Goal: Transaction & Acquisition: Purchase product/service

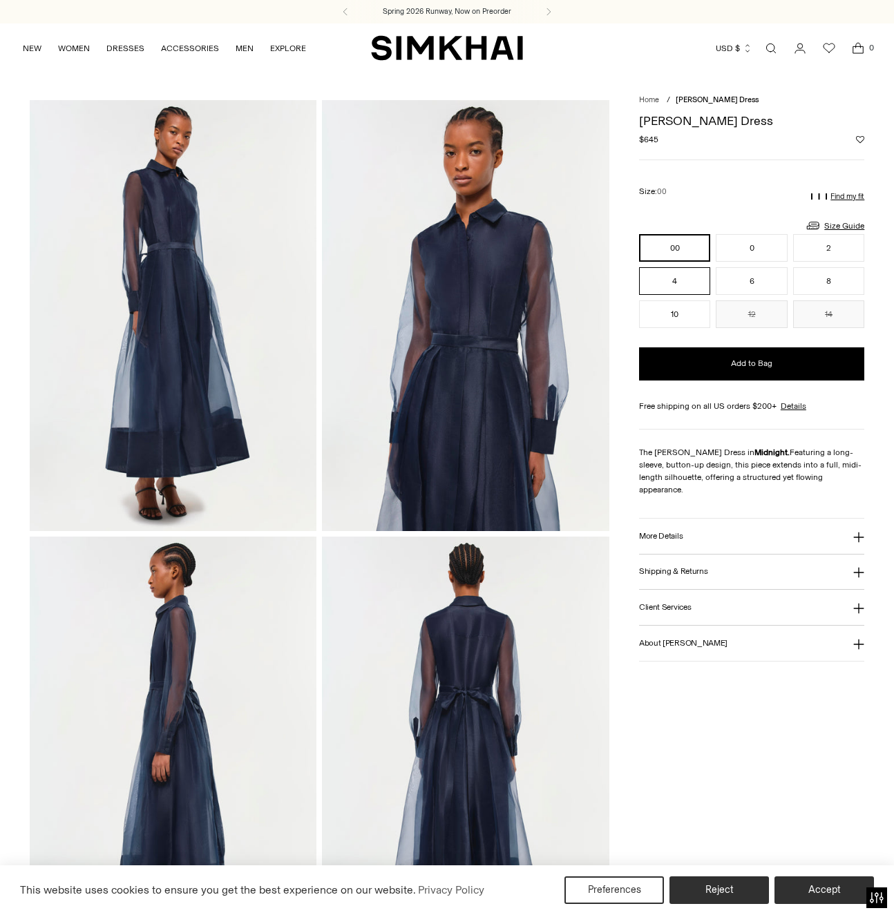
click at [663, 278] on button "4" at bounding box center [674, 281] width 71 height 28
click at [846, 198] on p "Find my fit" at bounding box center [847, 197] width 34 height 8
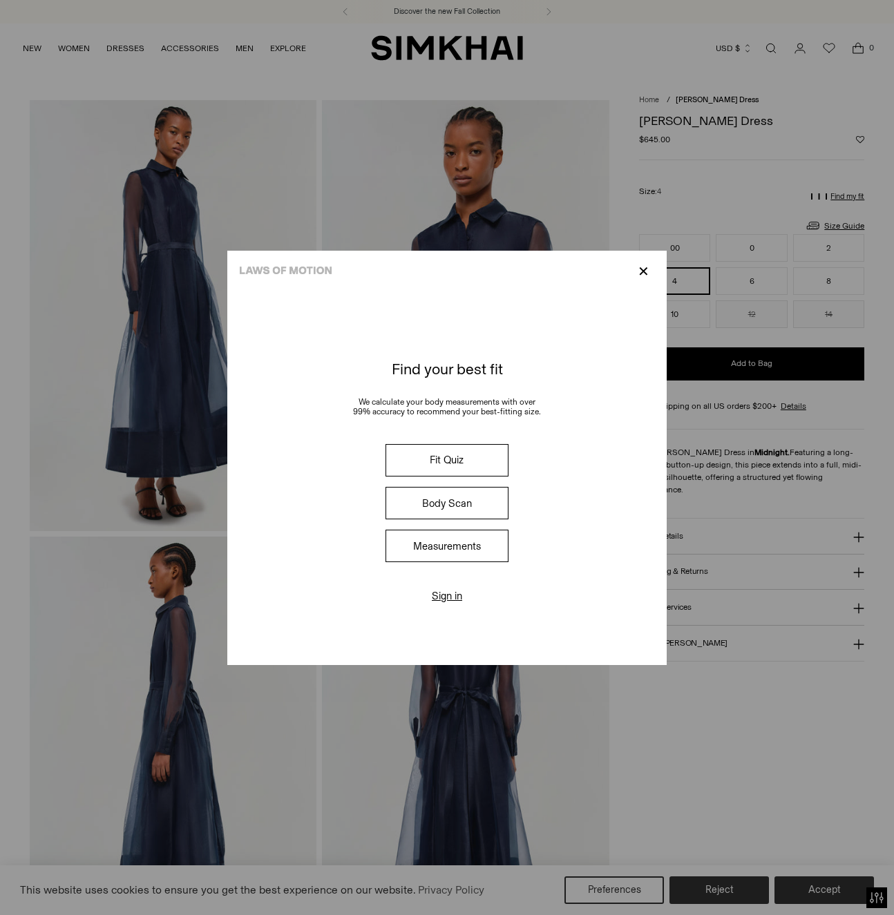
click at [445, 464] on button "Fit Quiz" at bounding box center [447, 460] width 123 height 32
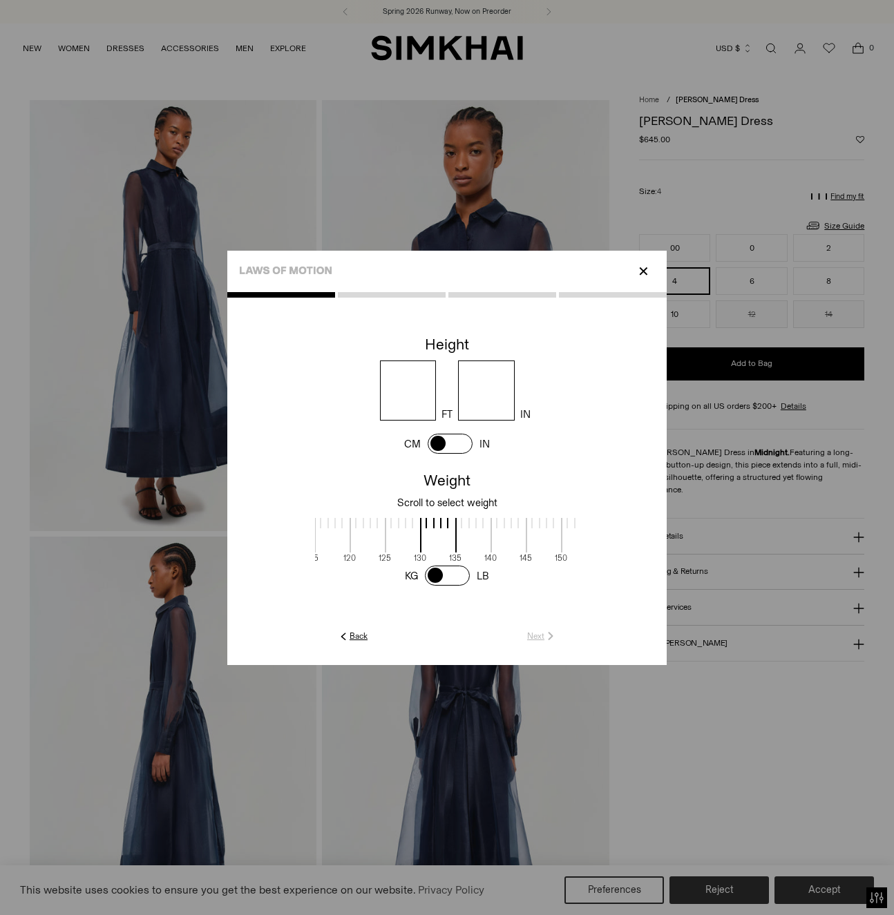
scroll to position [3, 388]
drag, startPoint x: 430, startPoint y: 531, endPoint x: 491, endPoint y: 535, distance: 61.7
click at [491, 535] on span at bounding box center [509, 535] width 37 height 35
click at [407, 392] on input "number" at bounding box center [408, 391] width 57 height 60
type input "*"
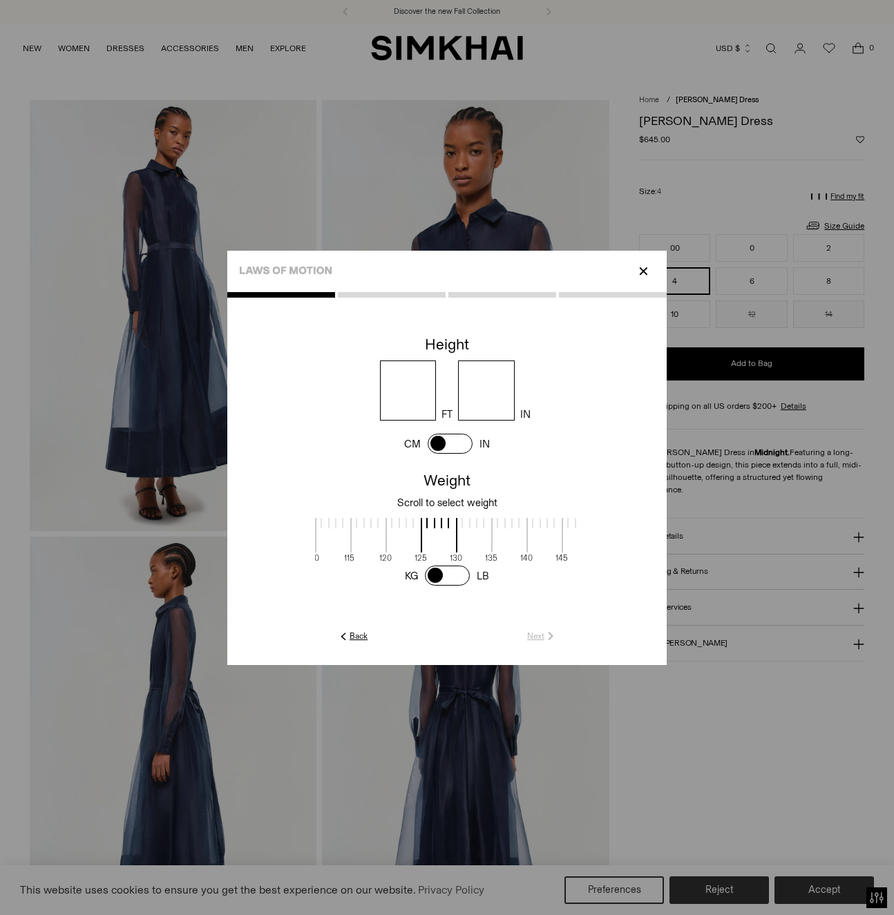
click at [484, 393] on input "number" at bounding box center [486, 391] width 57 height 60
type input "*"
click at [540, 635] on link "Next" at bounding box center [542, 636] width 30 height 12
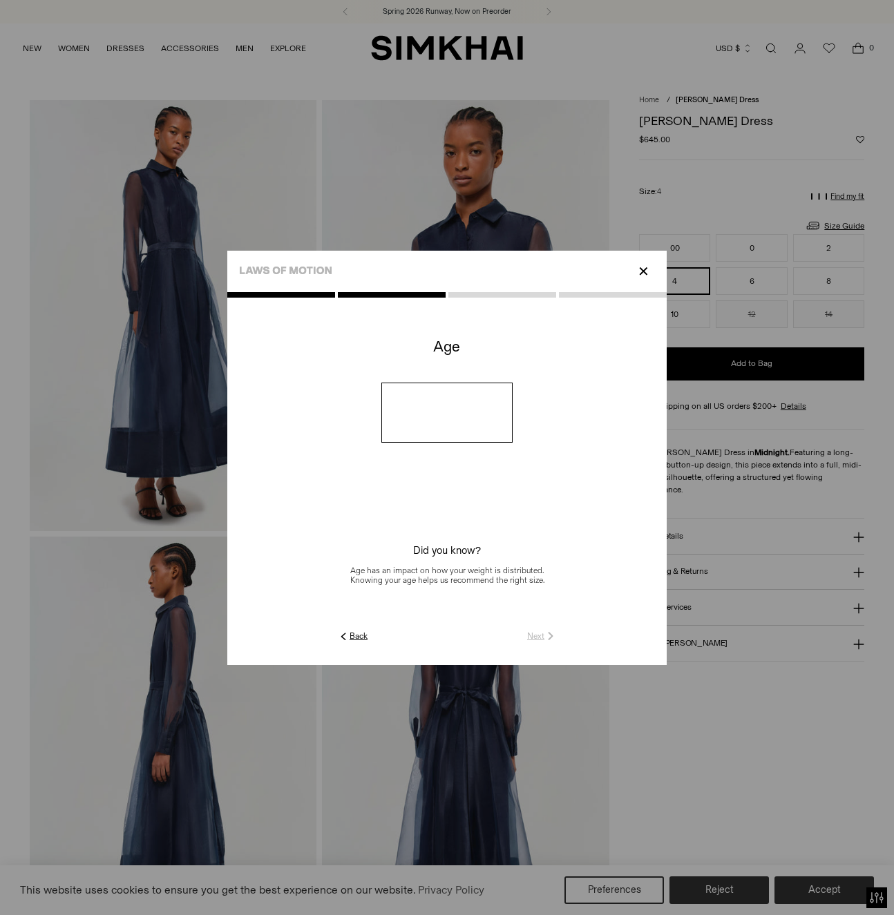
click at [426, 415] on input "number" at bounding box center [447, 413] width 132 height 60
type input "**"
click at [541, 634] on link "Next" at bounding box center [542, 636] width 30 height 12
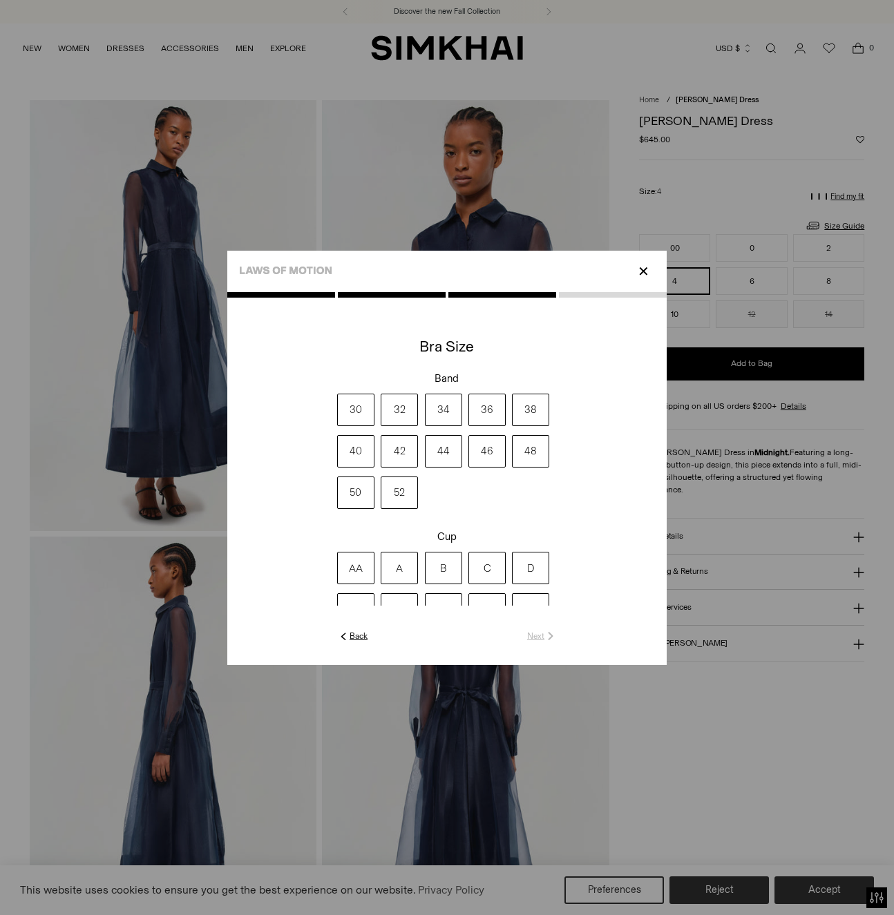
drag, startPoint x: 484, startPoint y: 406, endPoint x: 452, endPoint y: 470, distance: 72.0
click at [484, 406] on label "36" at bounding box center [486, 410] width 37 height 32
click at [399, 569] on label "A" at bounding box center [399, 568] width 37 height 32
click at [535, 634] on link "Next" at bounding box center [542, 636] width 30 height 12
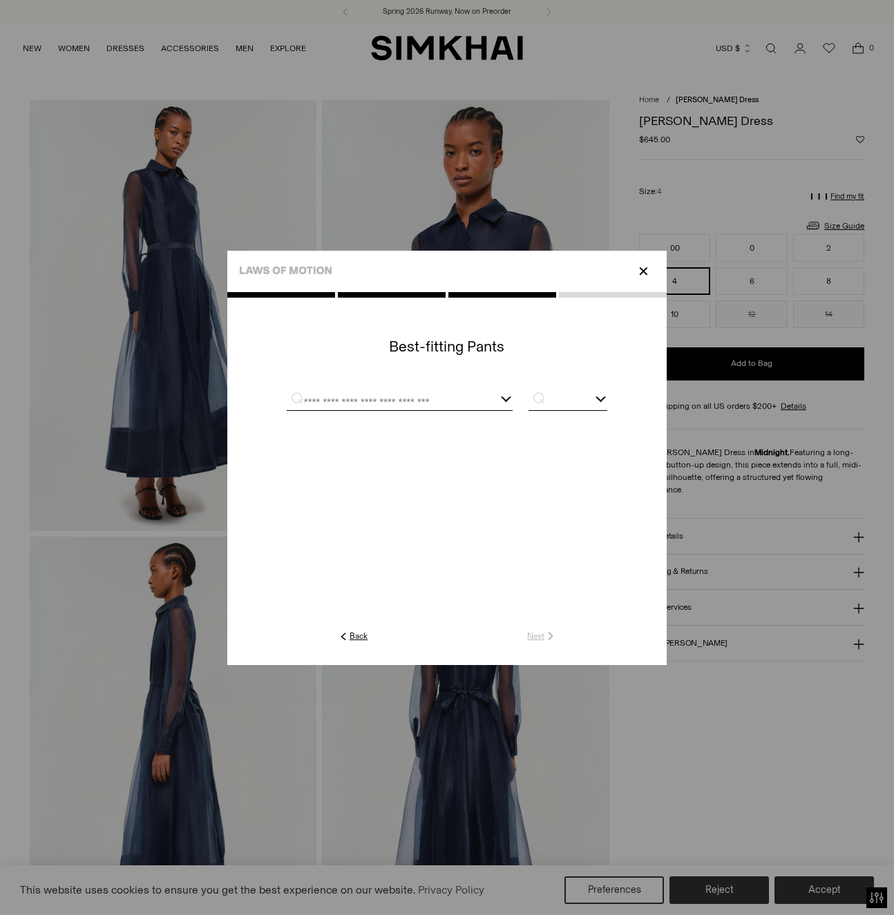
click at [310, 393] on div at bounding box center [447, 400] width 321 height 35
click at [364, 400] on input "text" at bounding box center [383, 401] width 192 height 17
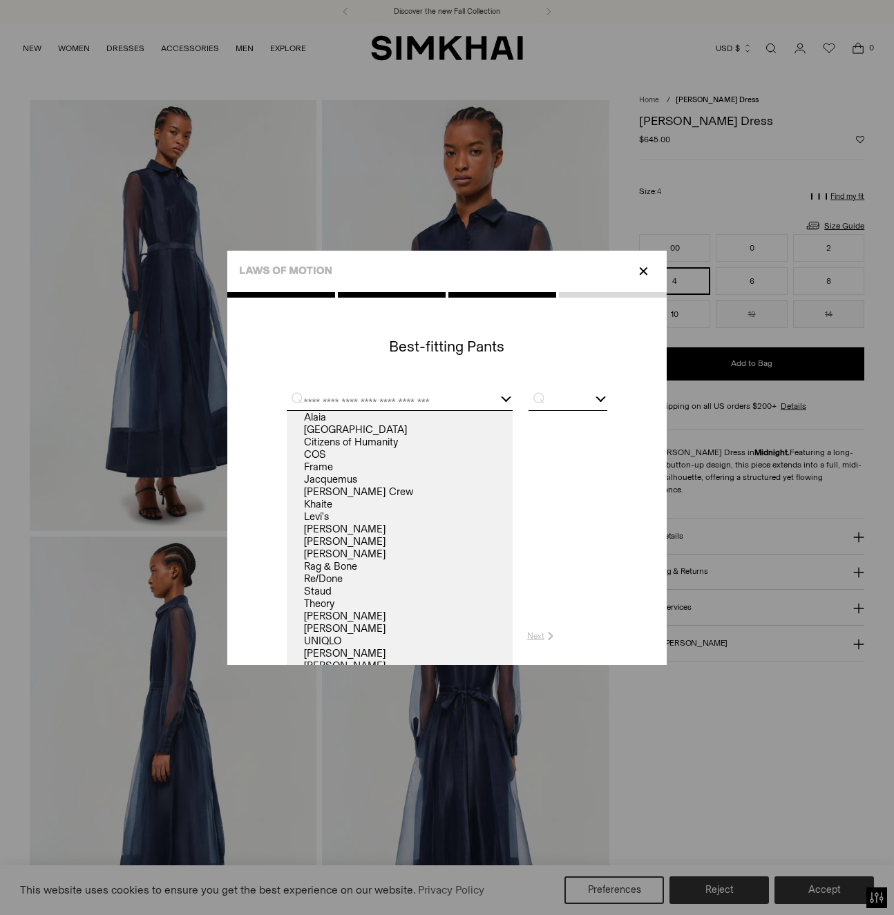
drag, startPoint x: 334, startPoint y: 564, endPoint x: 493, endPoint y: 489, distance: 174.9
click at [335, 564] on link "Rag & Bone" at bounding box center [400, 566] width 226 height 12
type input "**********"
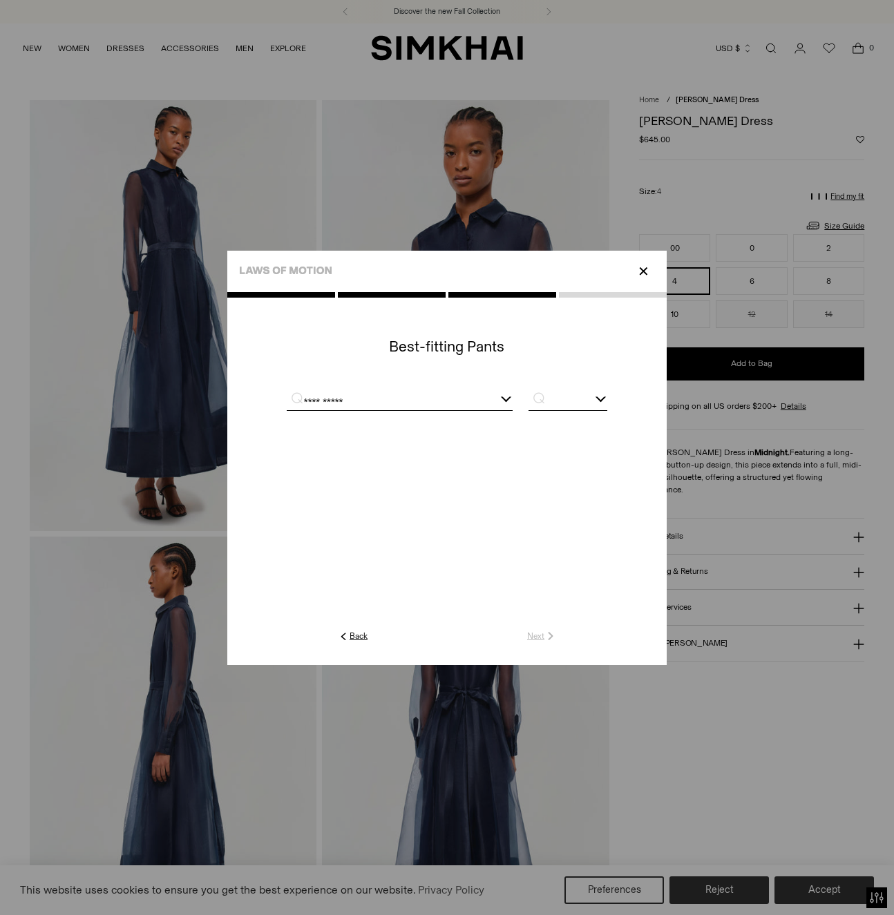
click at [557, 406] on input "text" at bounding box center [568, 401] width 79 height 17
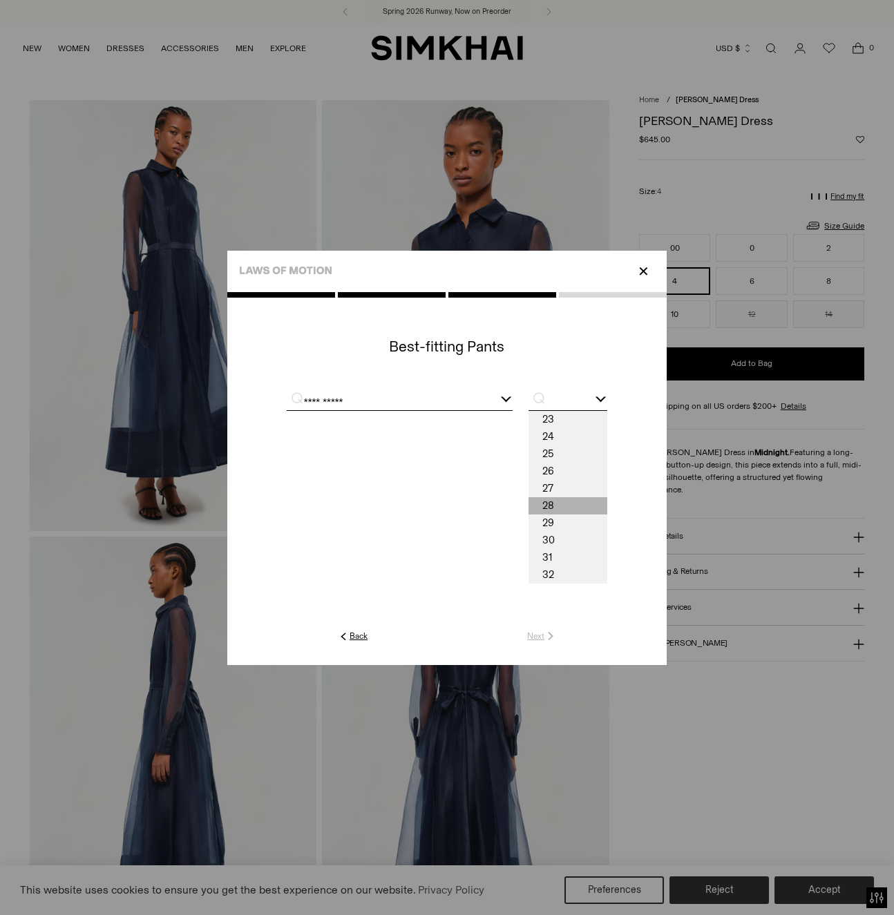
click at [554, 501] on span "28" at bounding box center [568, 505] width 79 height 17
type input "**"
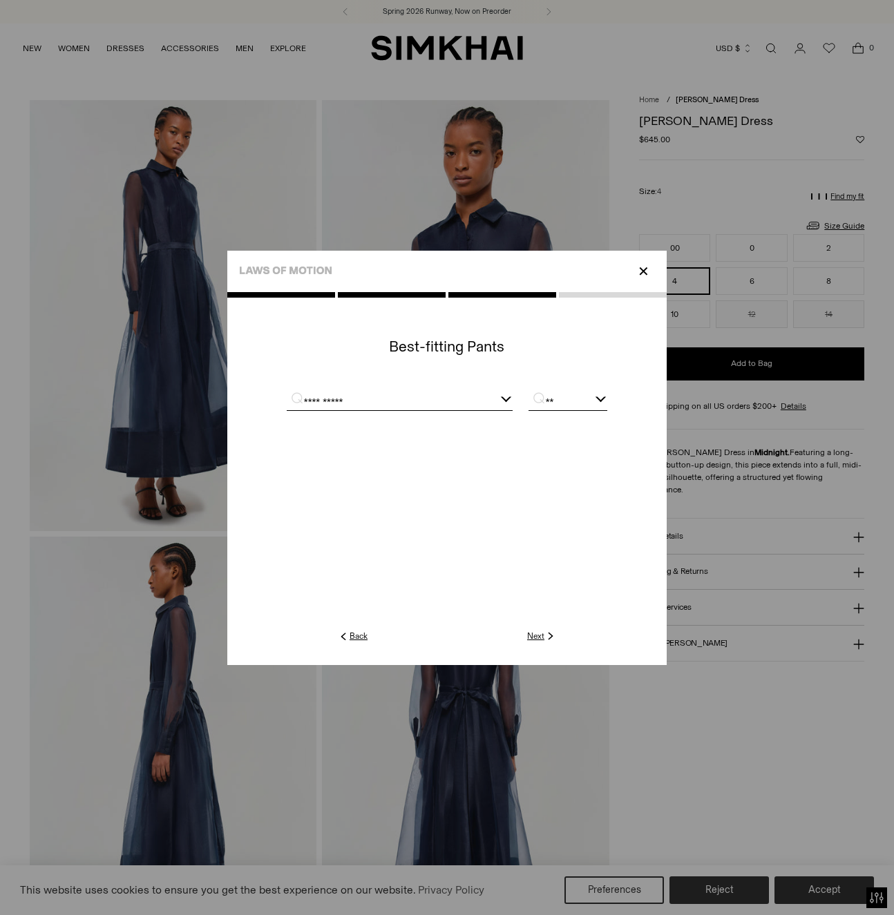
click at [534, 635] on link "Next" at bounding box center [542, 636] width 30 height 12
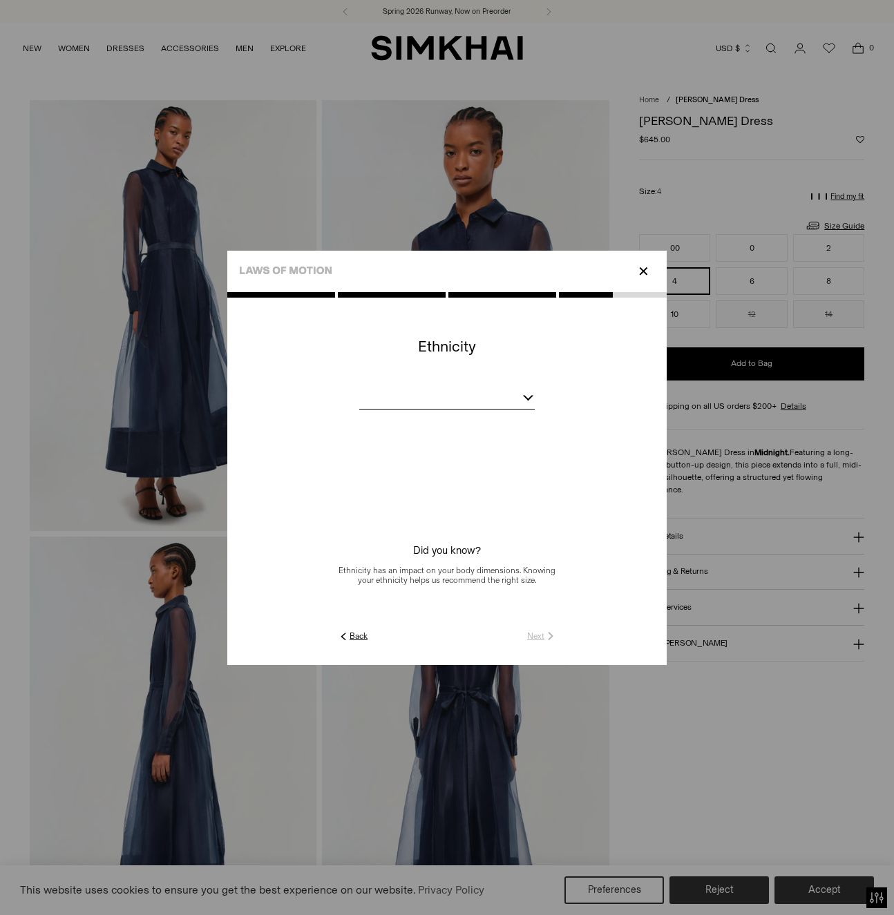
click at [431, 397] on div at bounding box center [446, 400] width 175 height 17
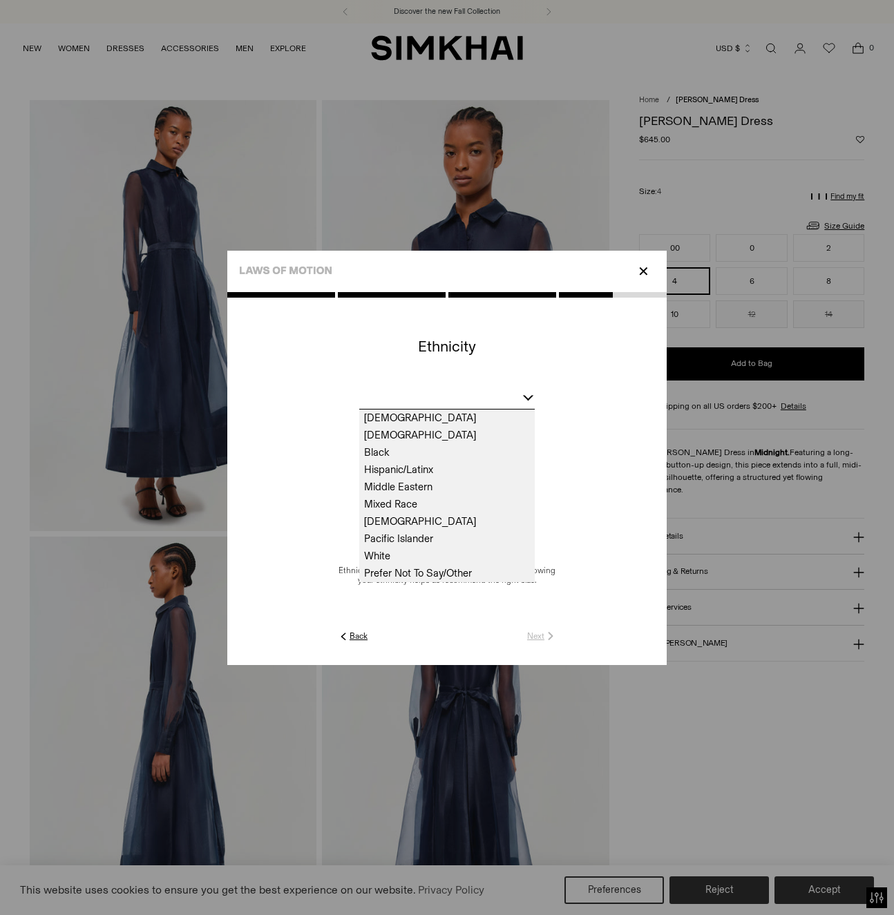
click at [406, 551] on span "White" at bounding box center [446, 556] width 175 height 17
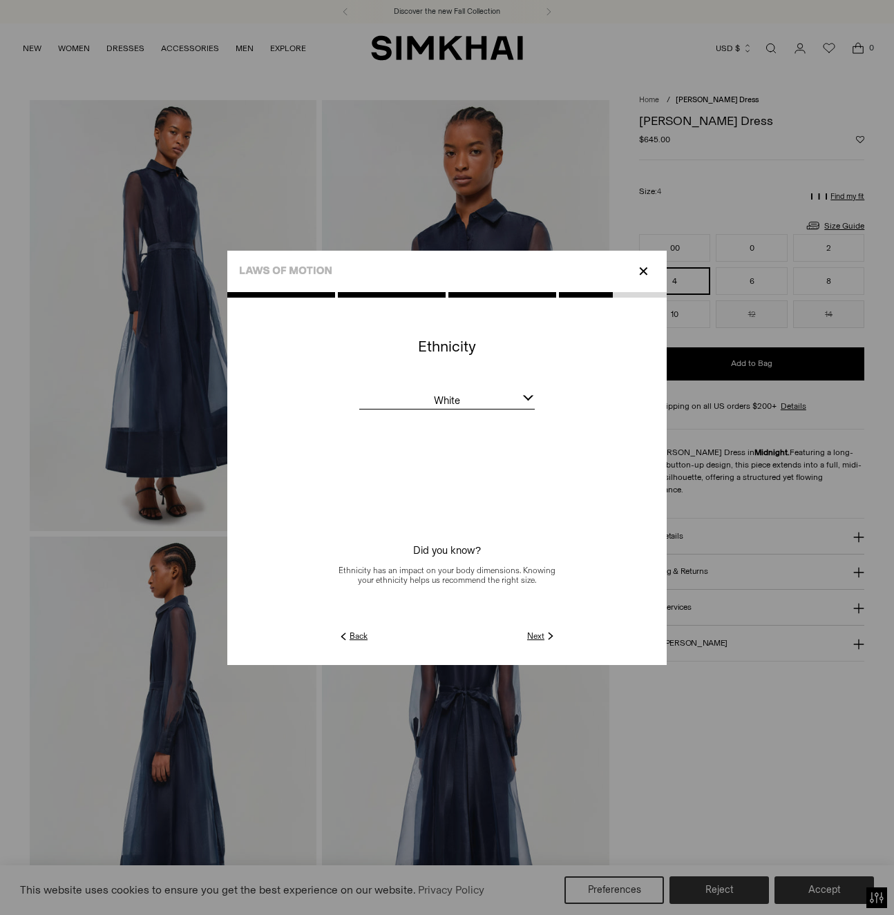
click at [545, 636] on img at bounding box center [550, 636] width 12 height 12
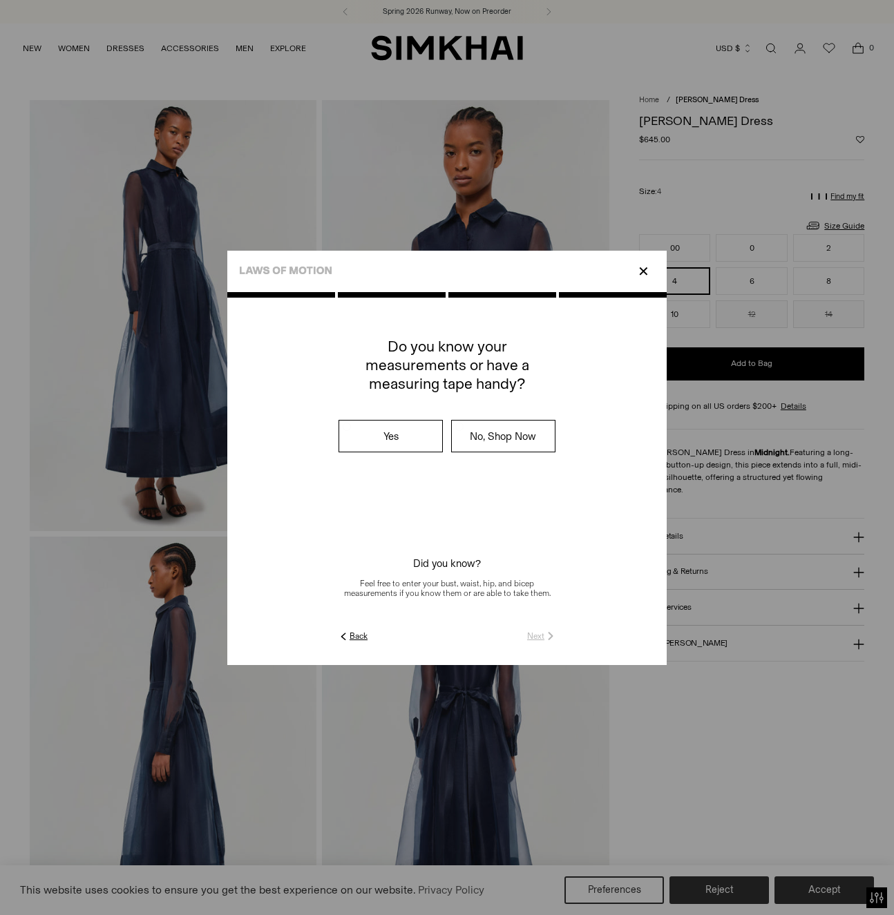
click at [495, 438] on label "No, Shop Now" at bounding box center [503, 436] width 103 height 31
click at [535, 636] on link "Submit" at bounding box center [536, 636] width 39 height 12
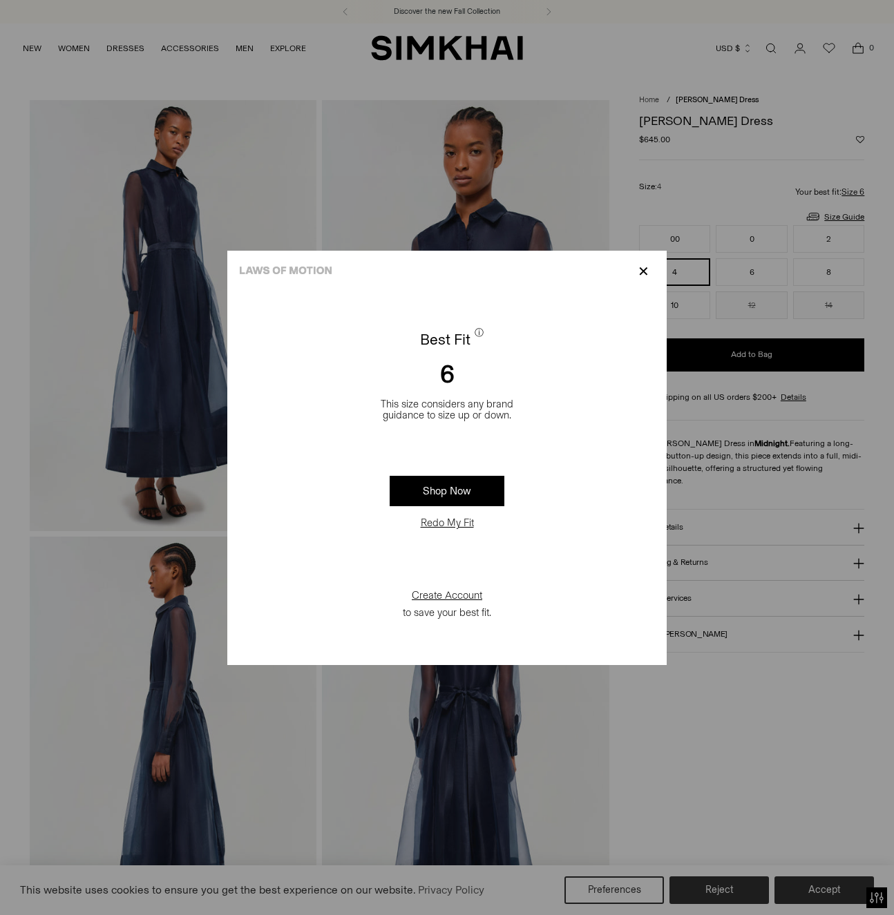
click at [644, 270] on p "✕" at bounding box center [643, 271] width 19 height 23
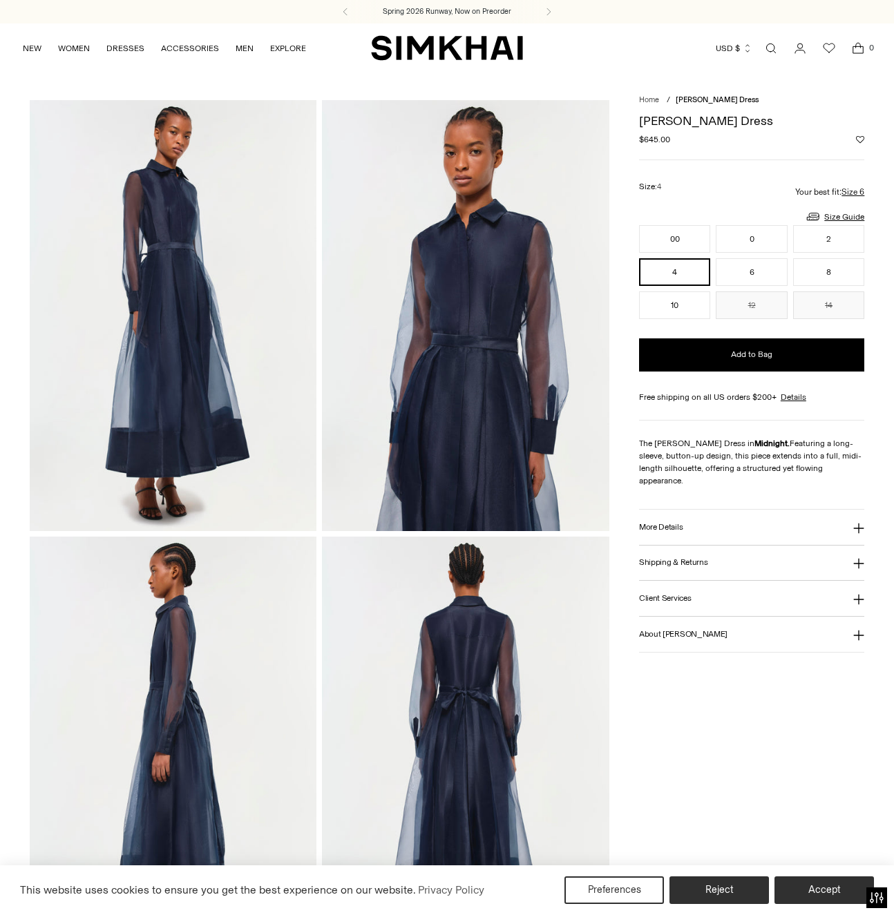
drag, startPoint x: 710, startPoint y: 886, endPoint x: 698, endPoint y: 821, distance: 66.8
click at [710, 886] on button "Reject" at bounding box center [718, 891] width 99 height 28
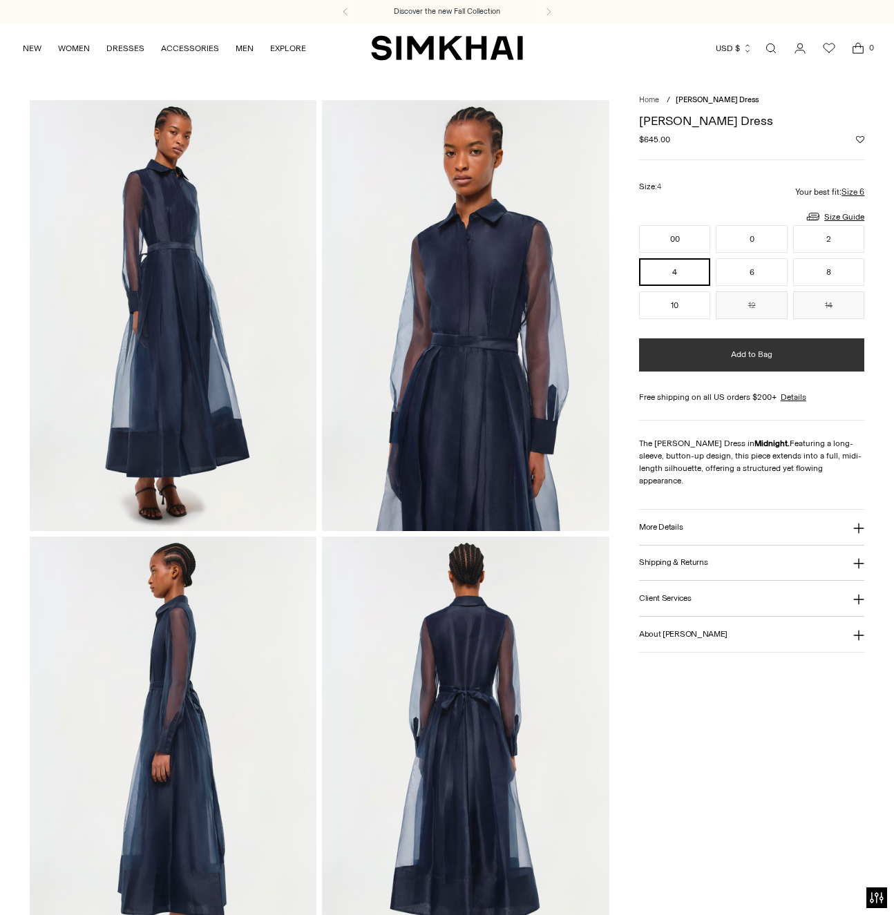
scroll to position [0, 0]
click at [764, 356] on span "Add to Bag" at bounding box center [751, 355] width 41 height 12
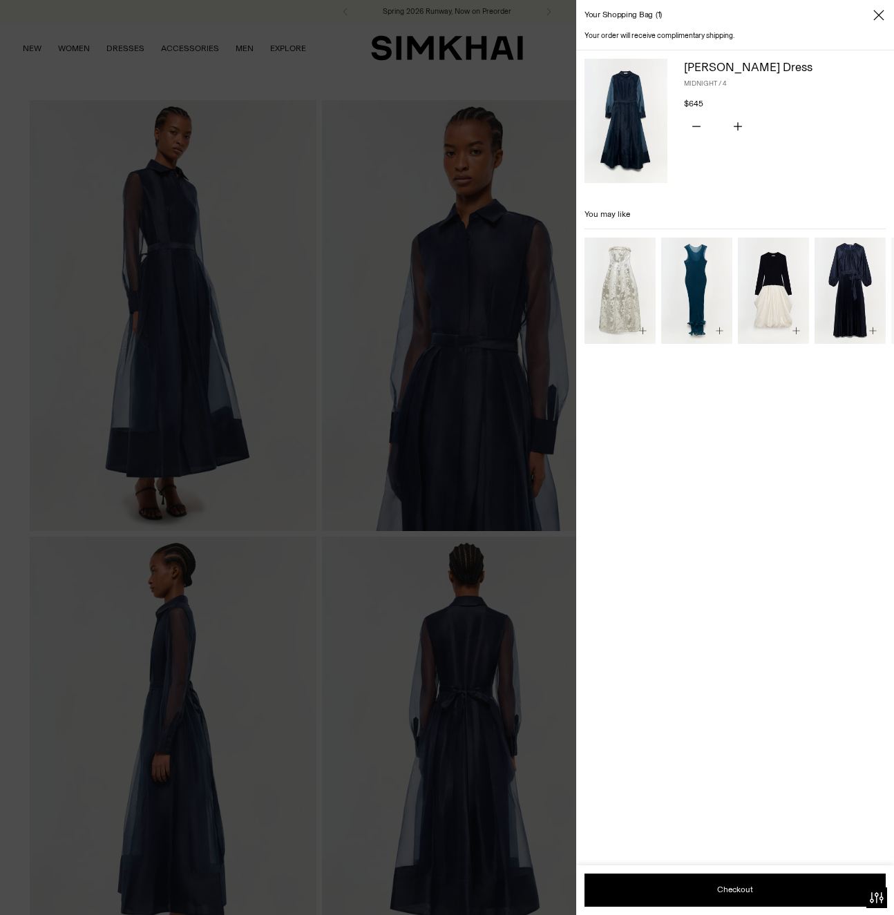
drag, startPoint x: 886, startPoint y: 15, endPoint x: 861, endPoint y: 2, distance: 27.8
click at [886, 15] on div "Your shopping bag 1" at bounding box center [735, 15] width 318 height 30
